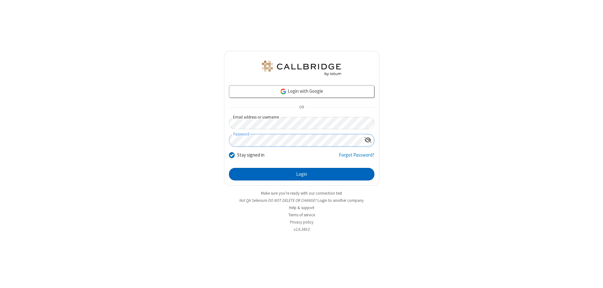
click at [301, 174] on button "Login" at bounding box center [301, 174] width 145 height 13
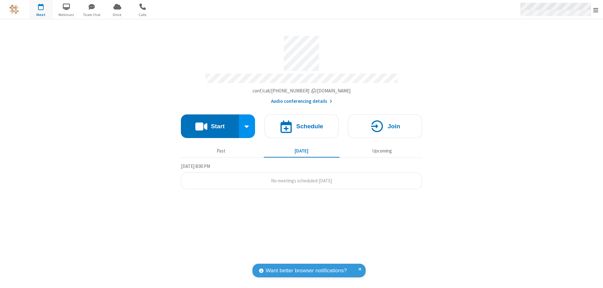
click at [595, 10] on span "Open menu" at bounding box center [595, 10] width 5 height 6
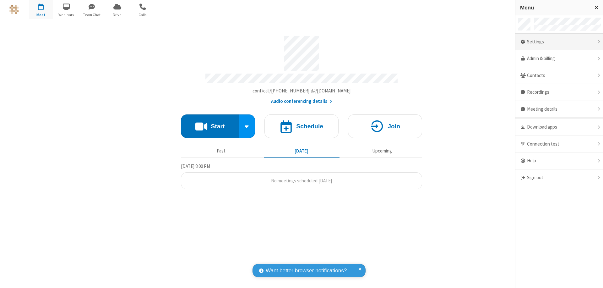
click at [559, 42] on div "Settings" at bounding box center [559, 42] width 88 height 17
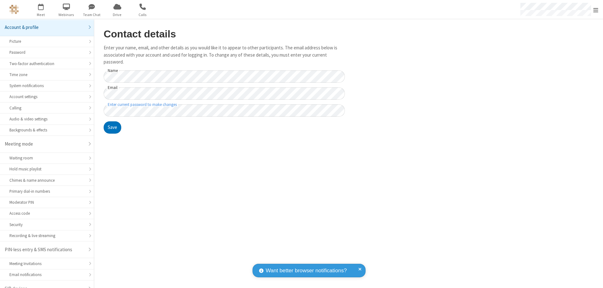
scroll to position [9, 0]
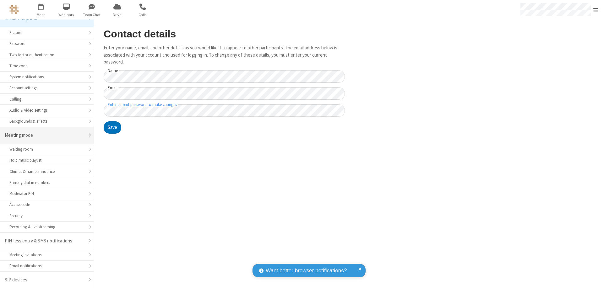
click at [45, 135] on div "Meeting mode" at bounding box center [45, 135] width 80 height 7
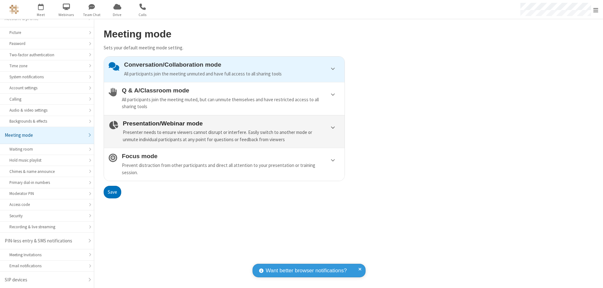
click at [224, 131] on div "Presenter needs to ensure viewers cannot disrupt or interfere. Easily switch to…" at bounding box center [231, 136] width 217 height 14
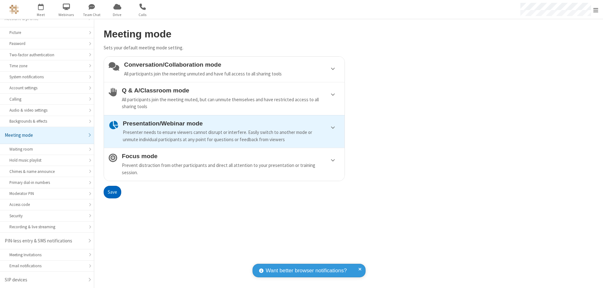
click at [112, 191] on button "Save" at bounding box center [113, 191] width 18 height 13
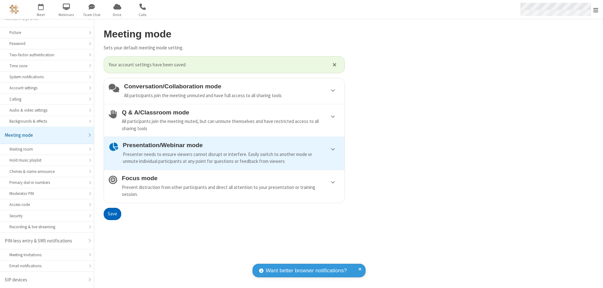
click at [595, 9] on span "Open menu" at bounding box center [595, 10] width 5 height 6
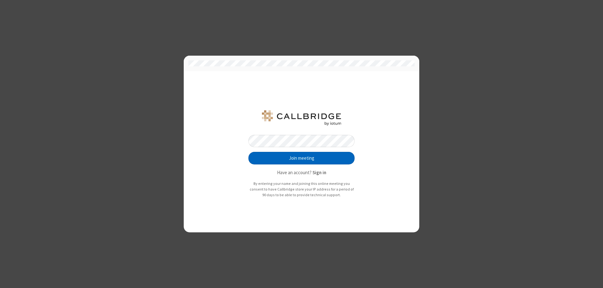
click at [301, 158] on button "Join meeting" at bounding box center [301, 158] width 106 height 13
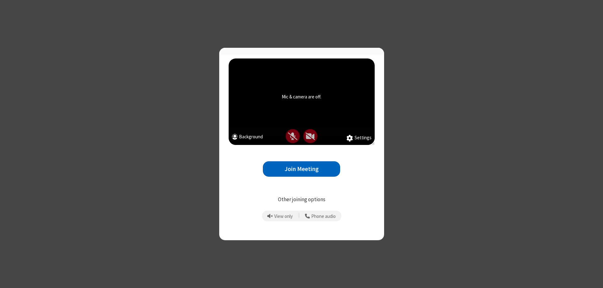
click at [301, 171] on button "Join Meeting" at bounding box center [301, 168] width 77 height 15
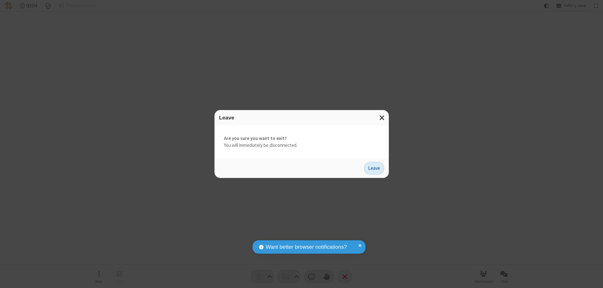
click at [374, 168] on button "Leave" at bounding box center [374, 168] width 20 height 13
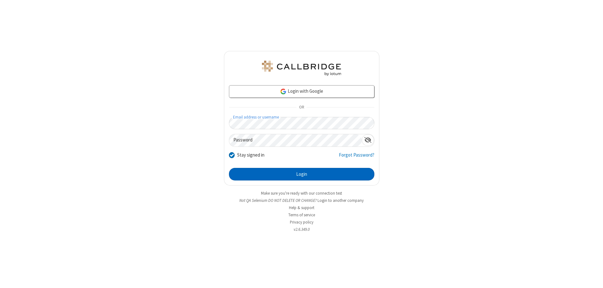
click at [301, 174] on button "Login" at bounding box center [301, 174] width 145 height 13
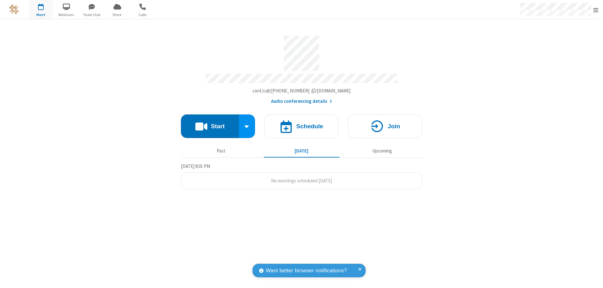
click at [595, 10] on span "Open menu" at bounding box center [595, 10] width 5 height 6
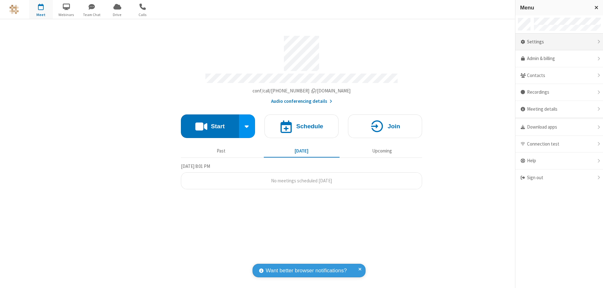
click at [559, 42] on div "Settings" at bounding box center [559, 42] width 88 height 17
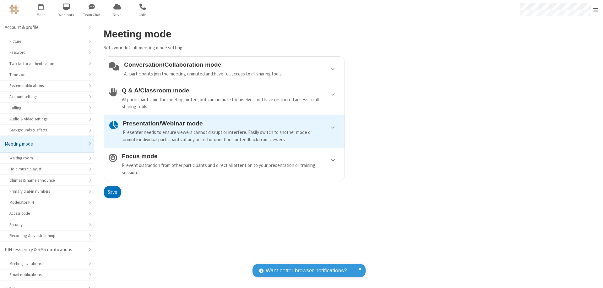
scroll to position [9, 0]
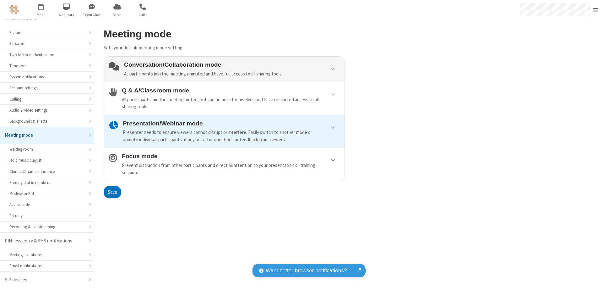
click at [224, 69] on div "Conversation/Collaboration mode All participants join the meeting unmuted and h…" at bounding box center [232, 69] width 216 height 16
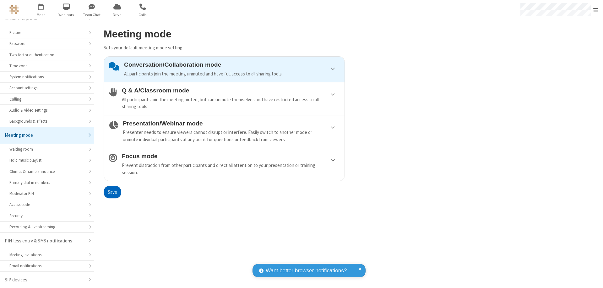
click at [112, 191] on button "Save" at bounding box center [113, 191] width 18 height 13
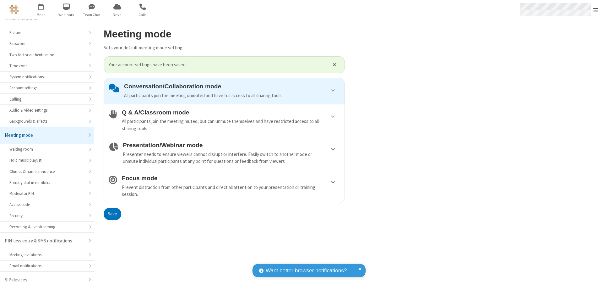
click at [595, 9] on span "Open menu" at bounding box center [595, 10] width 5 height 6
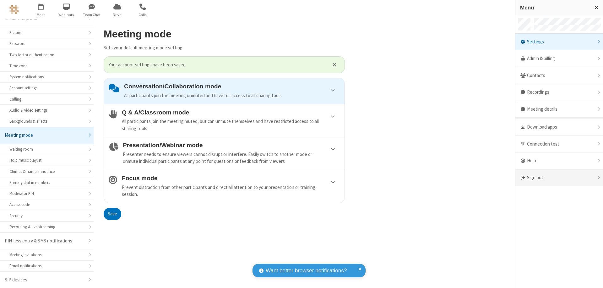
click at [559, 177] on div "Sign out" at bounding box center [559, 177] width 88 height 17
